Goal: Information Seeking & Learning: Learn about a topic

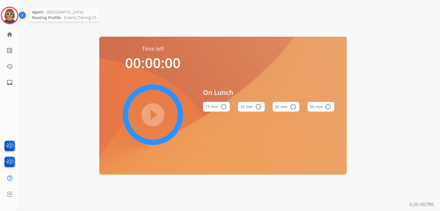
click at [7, 12] on img at bounding box center [9, 15] width 15 height 15
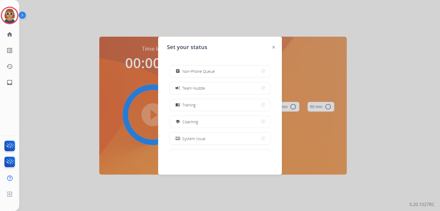
scroll to position [55, 0]
click at [208, 105] on button "menu_book Training" at bounding box center [220, 104] width 100 height 12
